Goal: Information Seeking & Learning: Learn about a topic

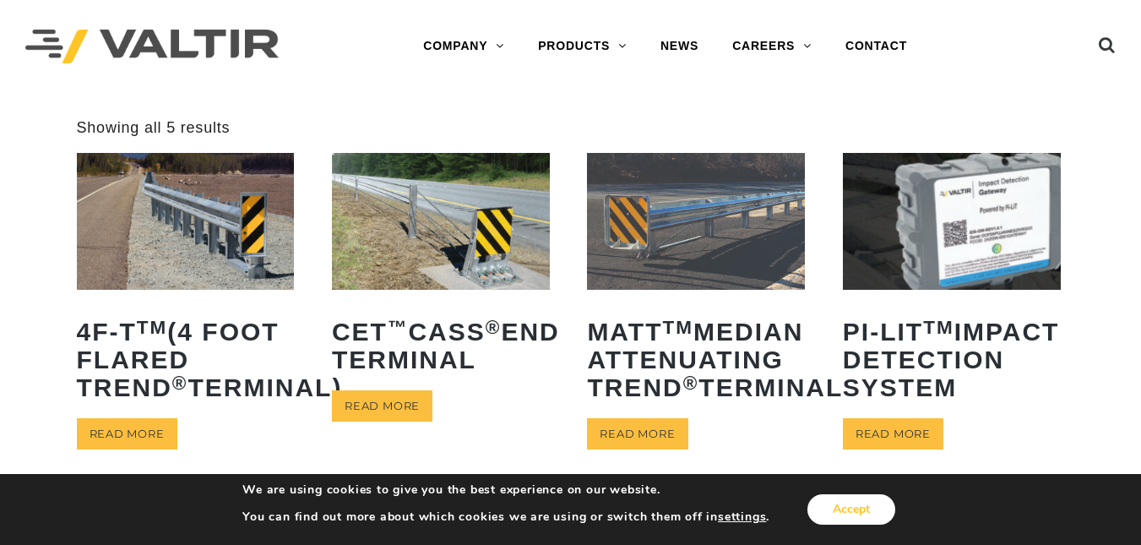
click at [838, 503] on button "Accept" at bounding box center [851, 509] width 88 height 30
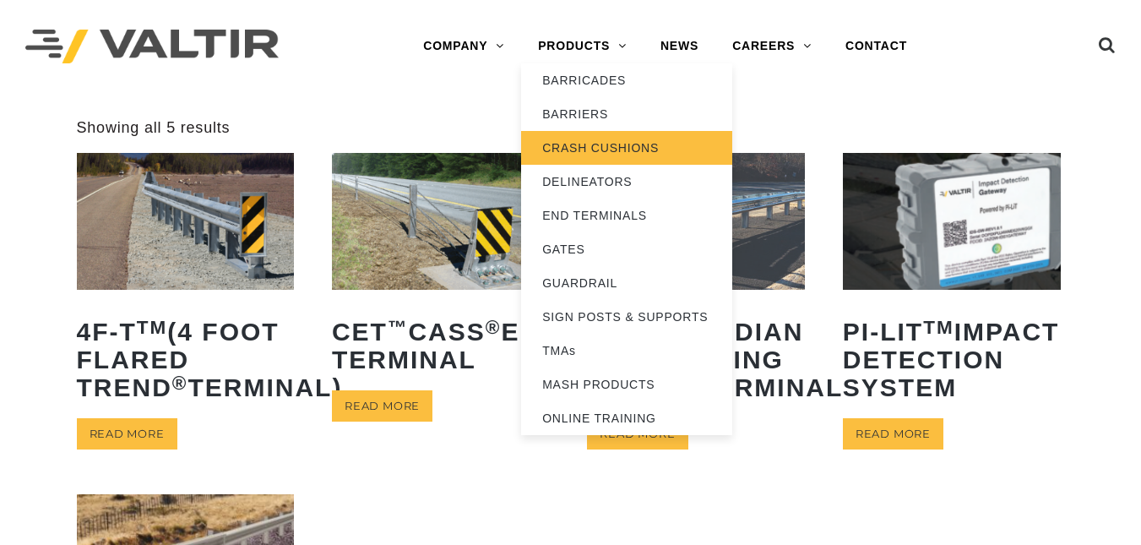
click at [577, 152] on link "CRASH CUSHIONS" at bounding box center [626, 148] width 211 height 34
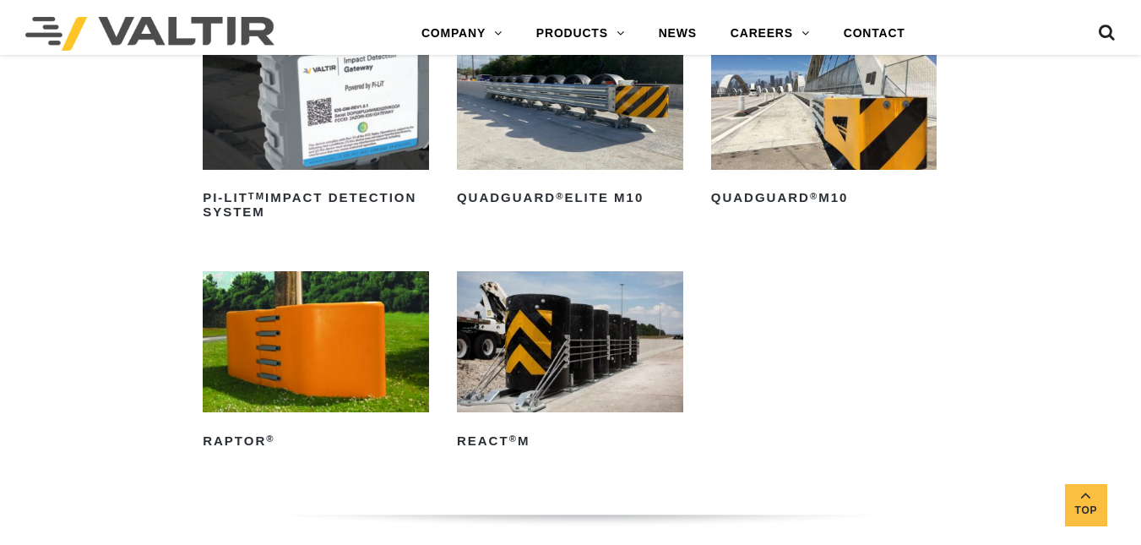
scroll to position [952, 0]
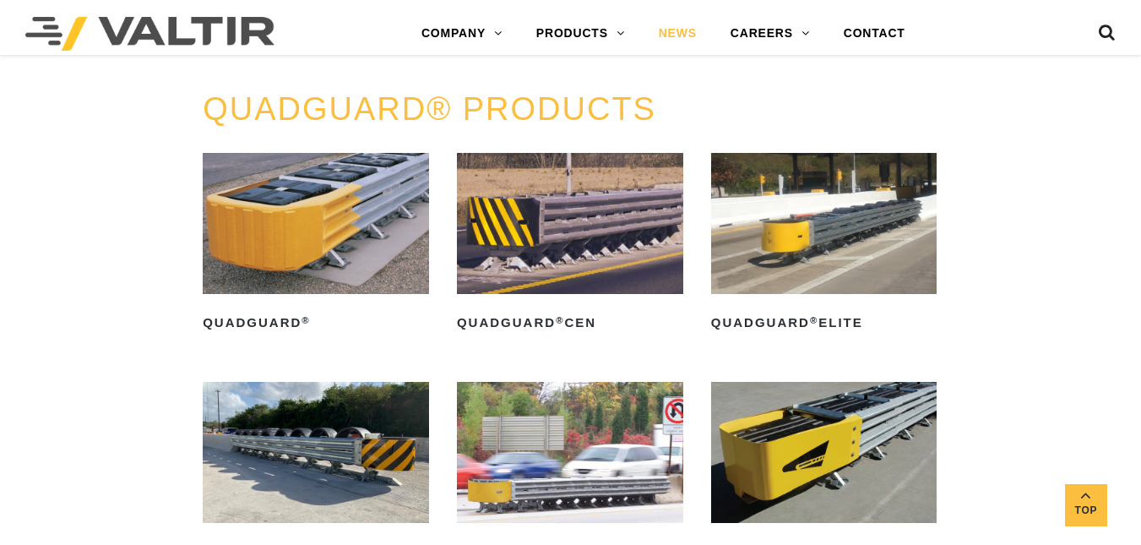
click at [684, 33] on link "NEWS" at bounding box center [678, 34] width 72 height 34
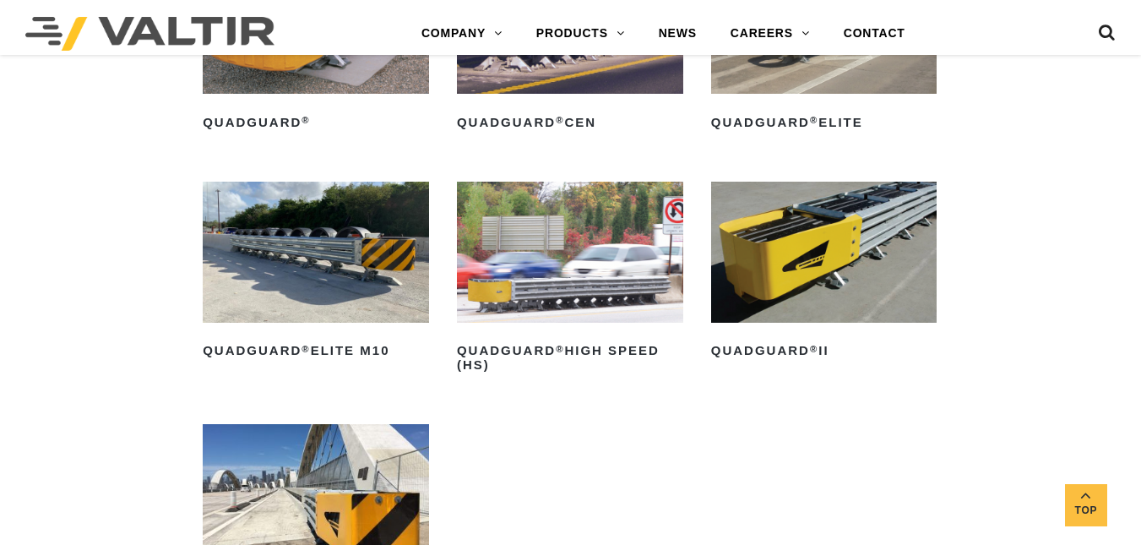
scroll to position [1629, 0]
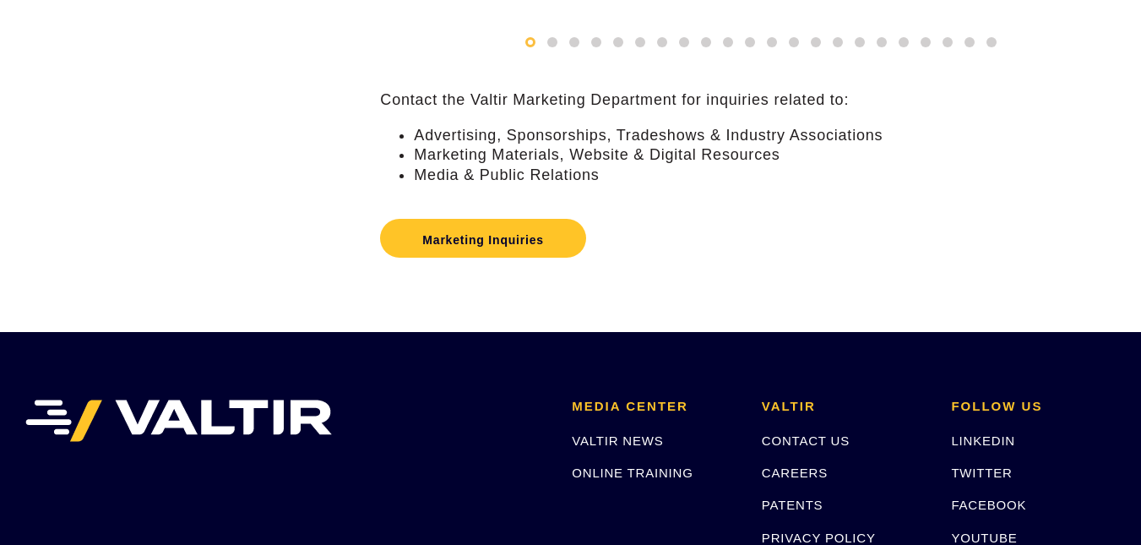
scroll to position [476, 0]
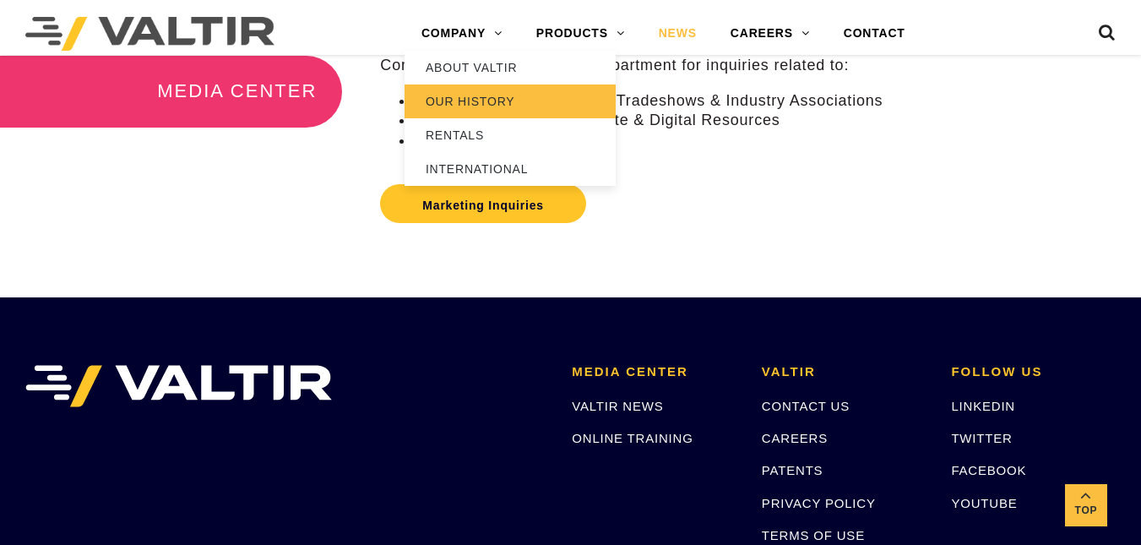
click at [487, 84] on link "OUR HISTORY" at bounding box center [509, 101] width 211 height 34
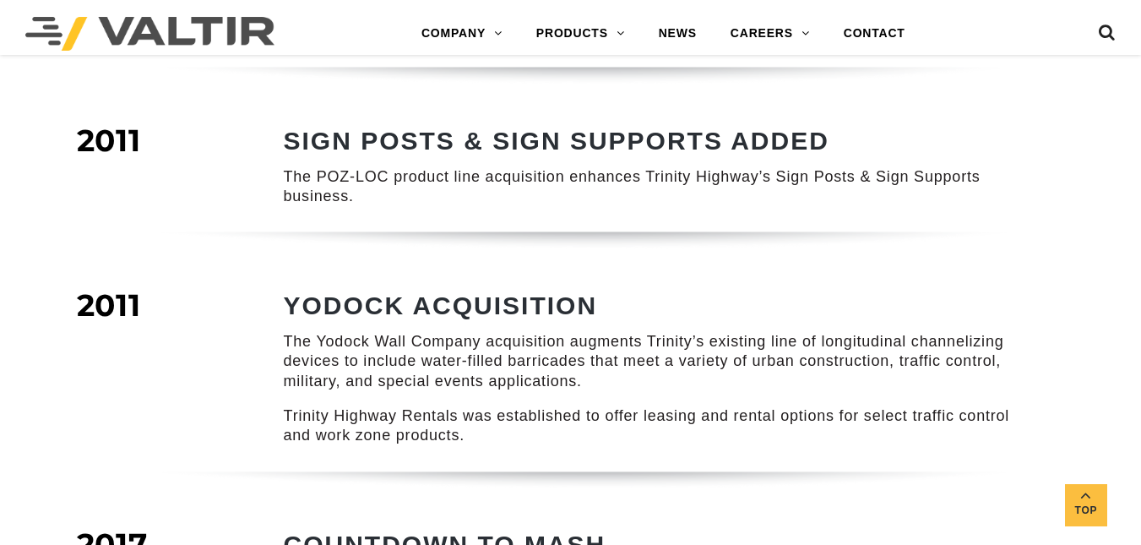
scroll to position [2315, 0]
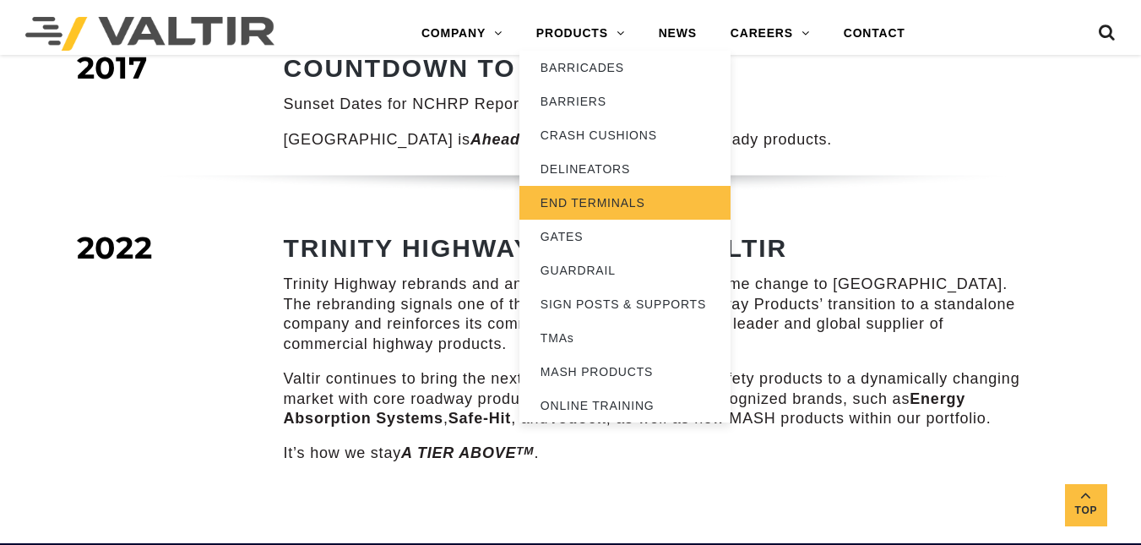
click at [603, 196] on link "END TERMINALS" at bounding box center [624, 203] width 211 height 34
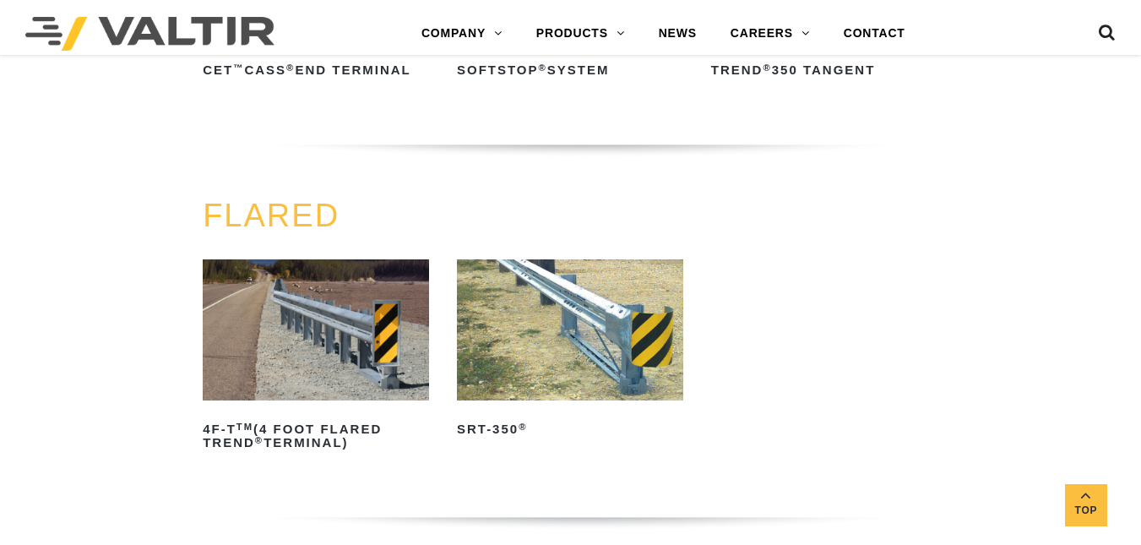
scroll to position [1428, 0]
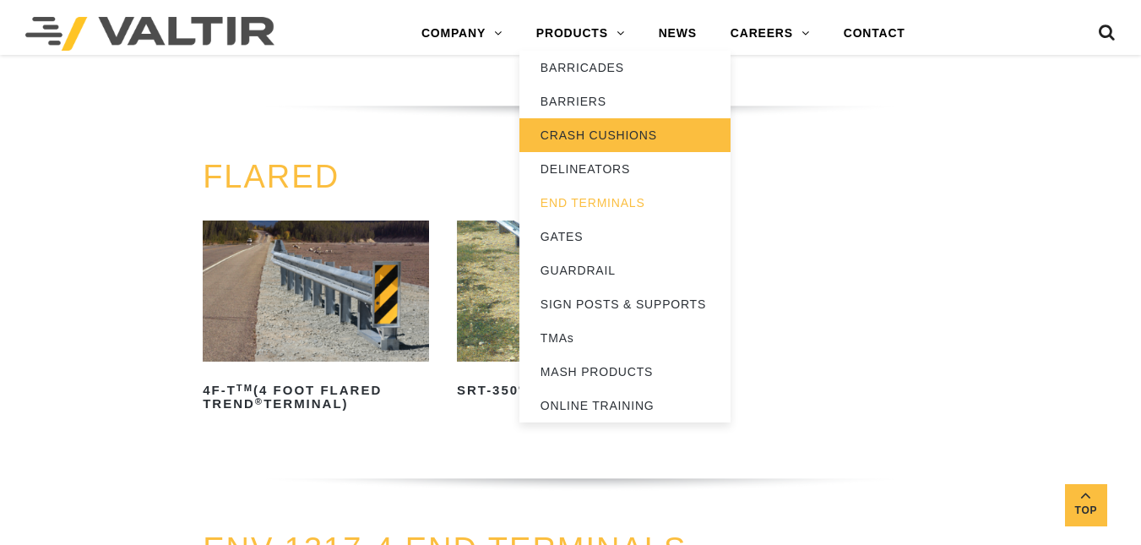
click at [610, 130] on link "CRASH CUSHIONS" at bounding box center [624, 135] width 211 height 34
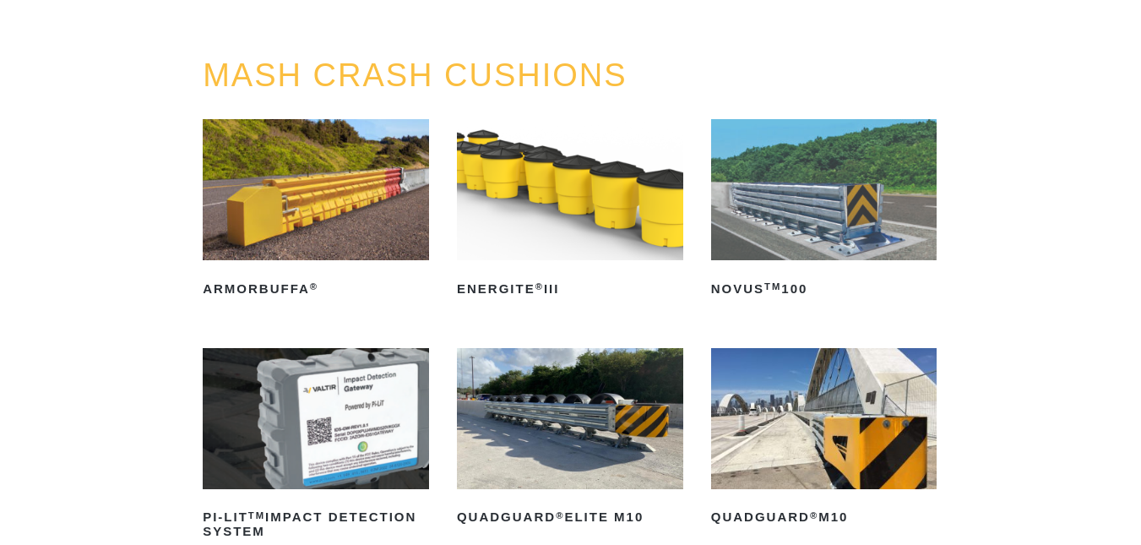
scroll to position [476, 0]
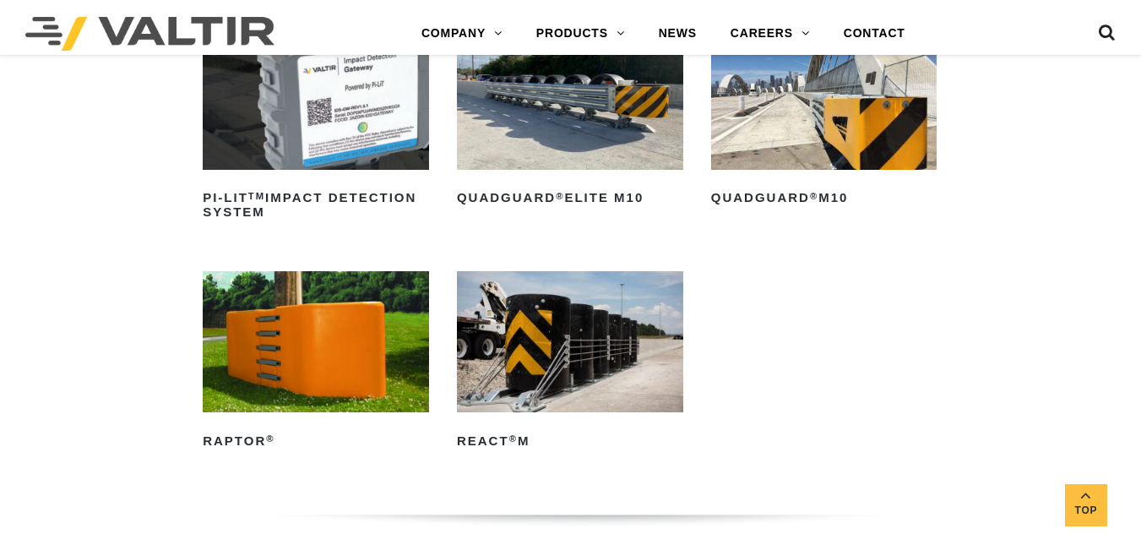
click at [789, 151] on img at bounding box center [824, 99] width 226 height 141
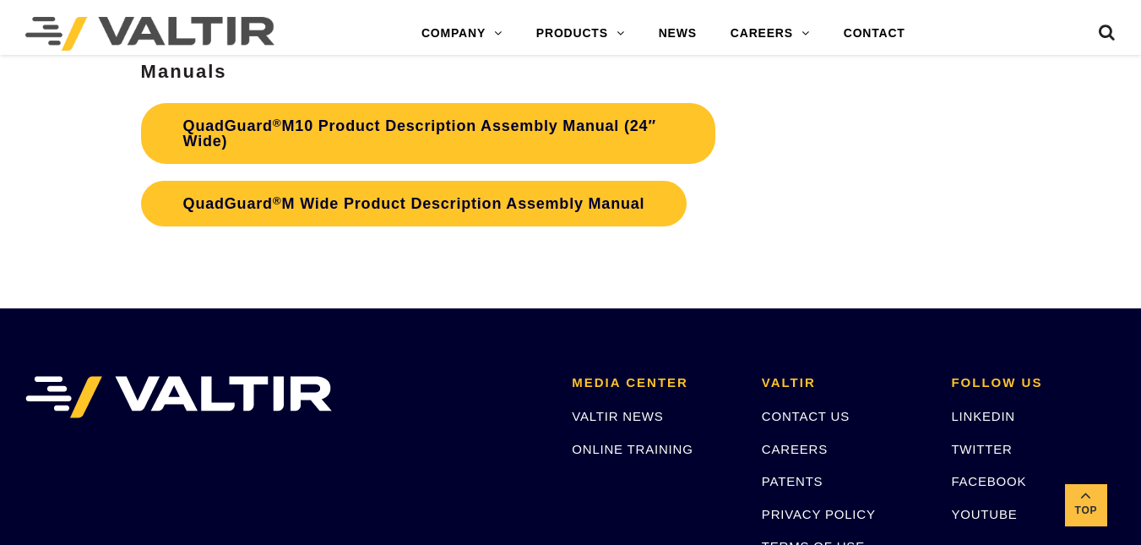
scroll to position [5238, 0]
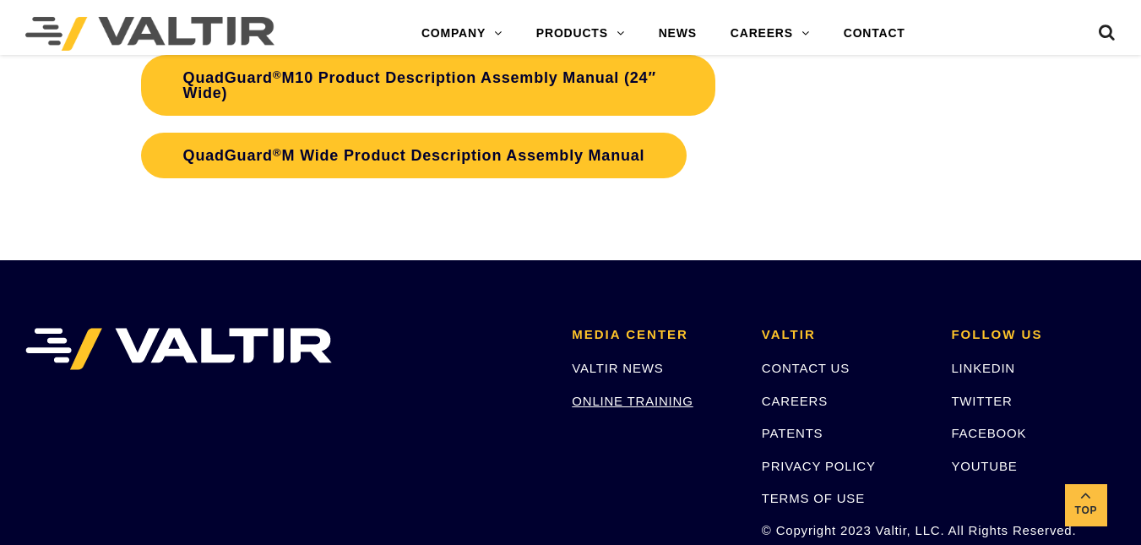
click at [645, 398] on link "ONLINE TRAINING" at bounding box center [632, 400] width 121 height 14
click at [602, 398] on link "ONLINE TRAINING" at bounding box center [632, 400] width 121 height 14
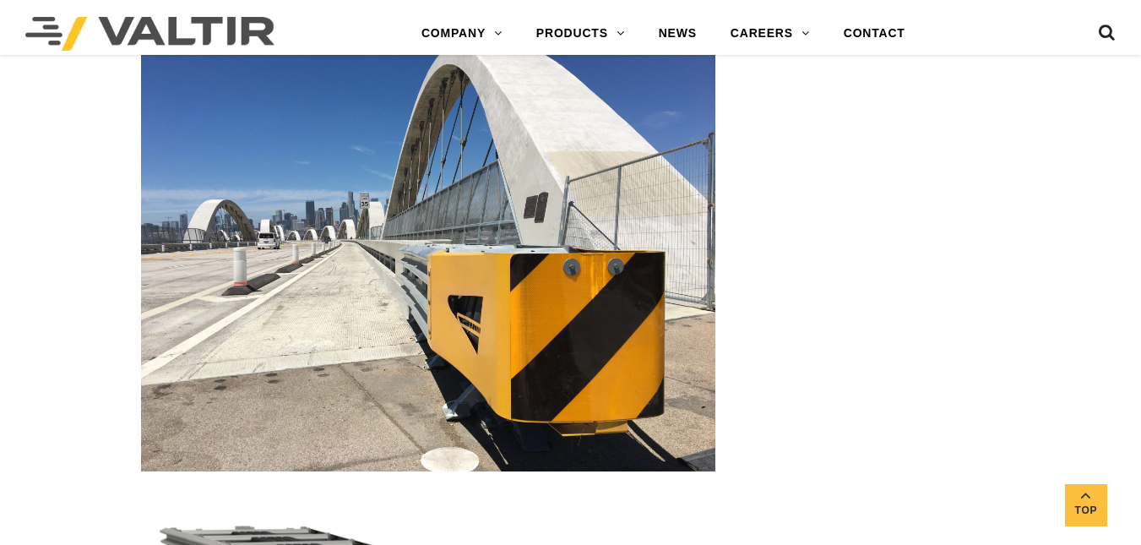
scroll to position [2421, 0]
